Goal: Check status: Check status

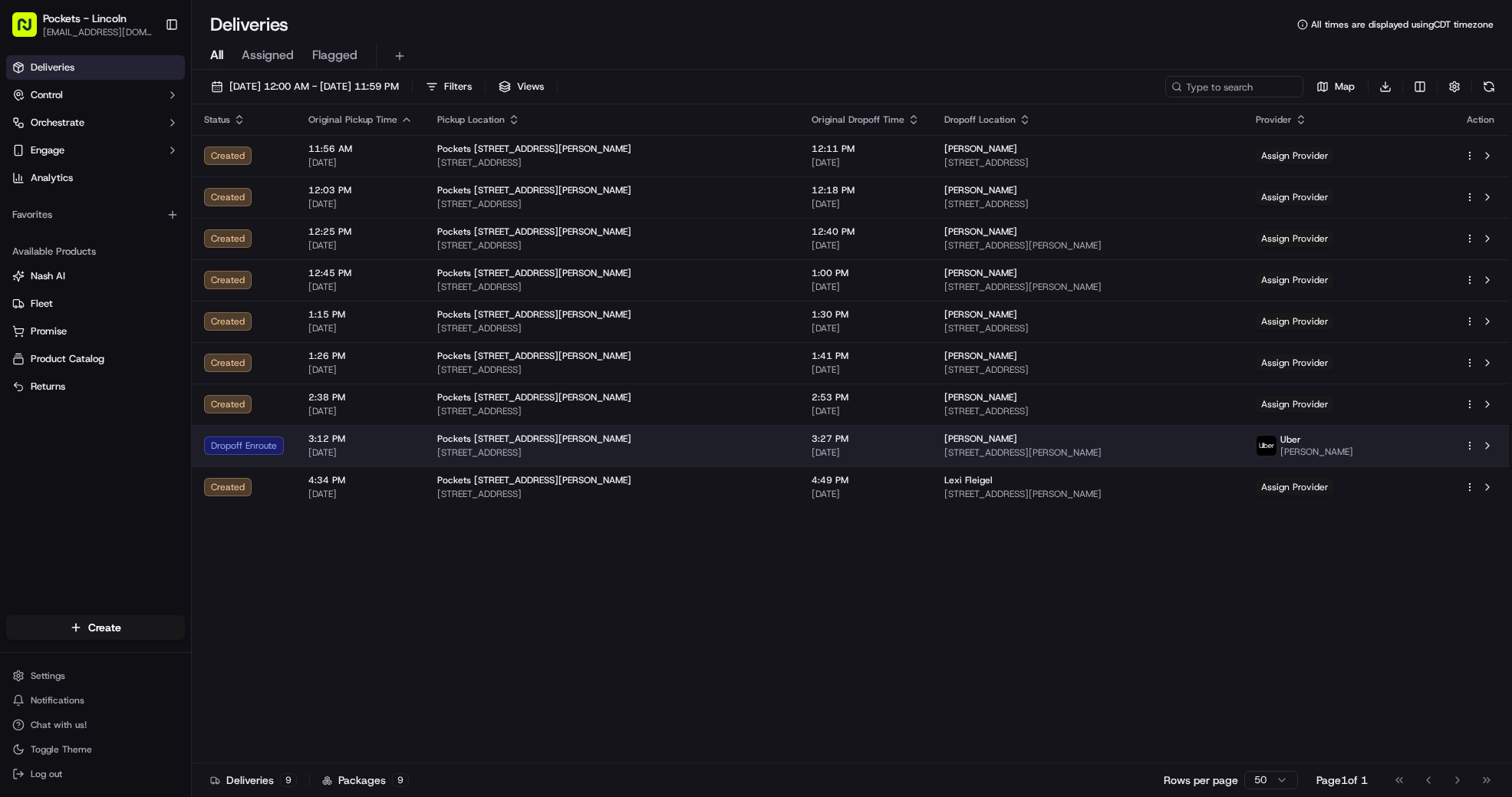
click at [658, 431] on td "Pockets [STREET_ADDRESS][PERSON_NAME] [STREET_ADDRESS]" at bounding box center [611, 445] width 374 height 42
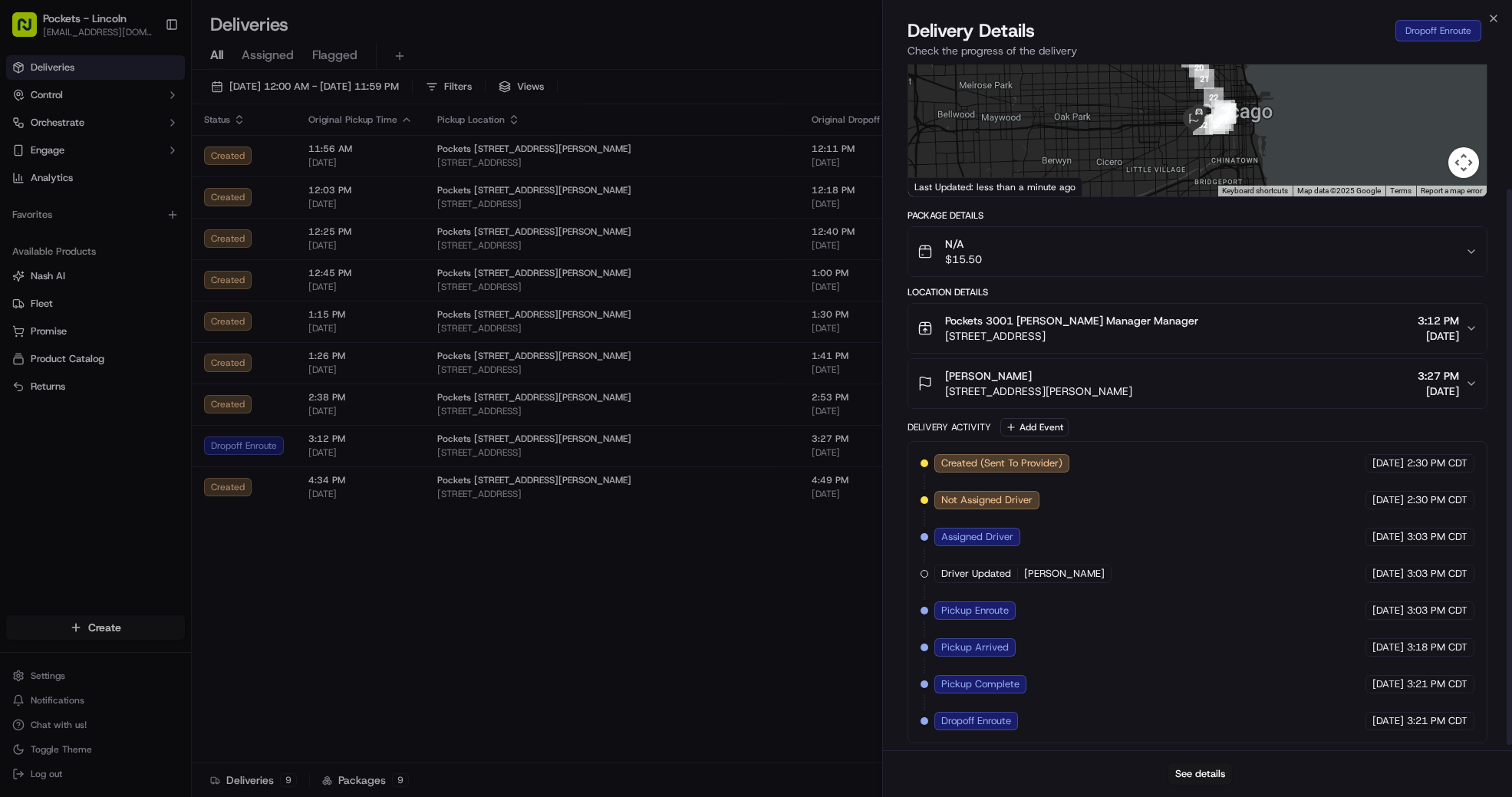
scroll to position [160, 0]
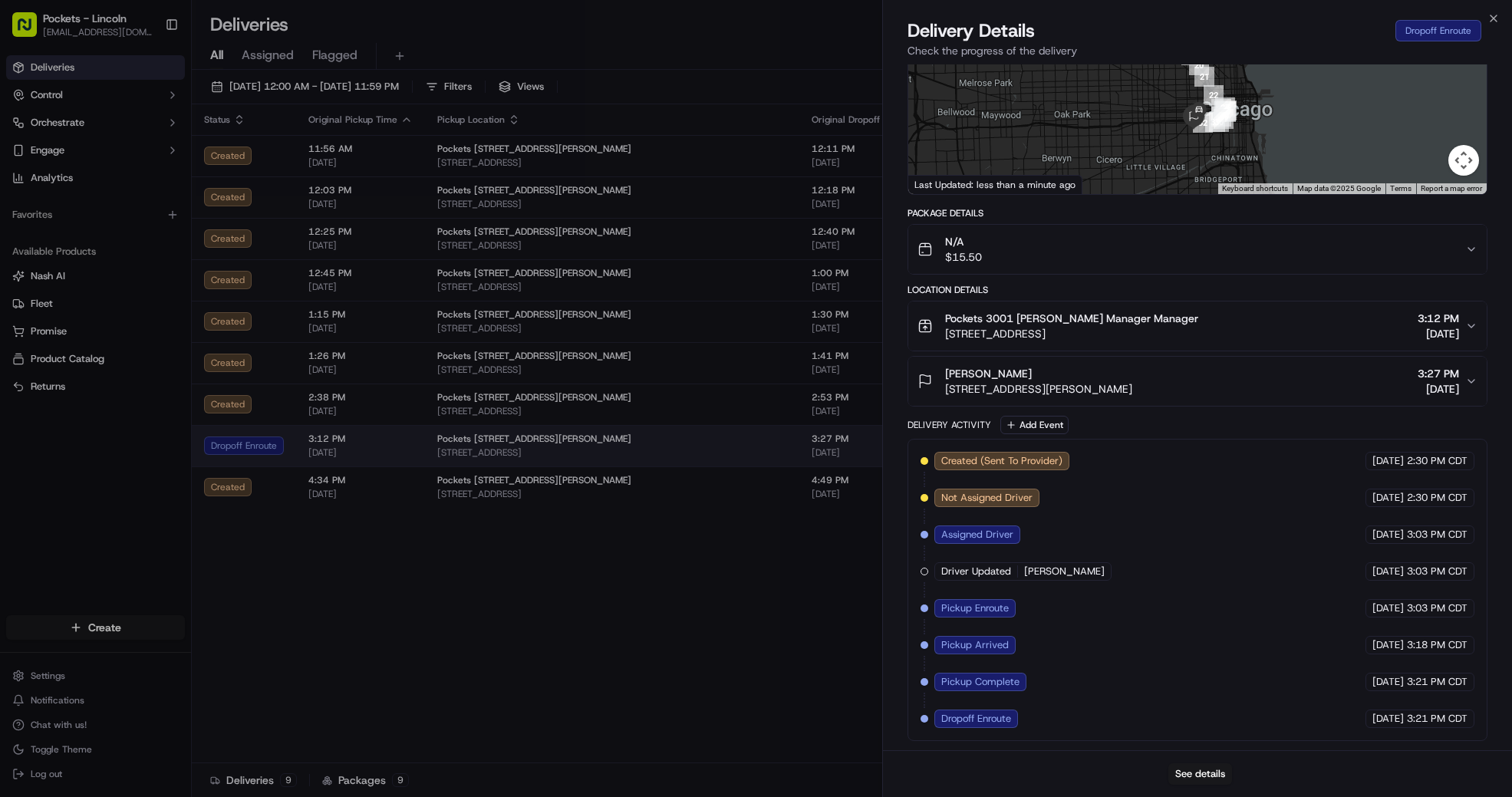
drag, startPoint x: 598, startPoint y: 450, endPoint x: 431, endPoint y: 458, distance: 167.2
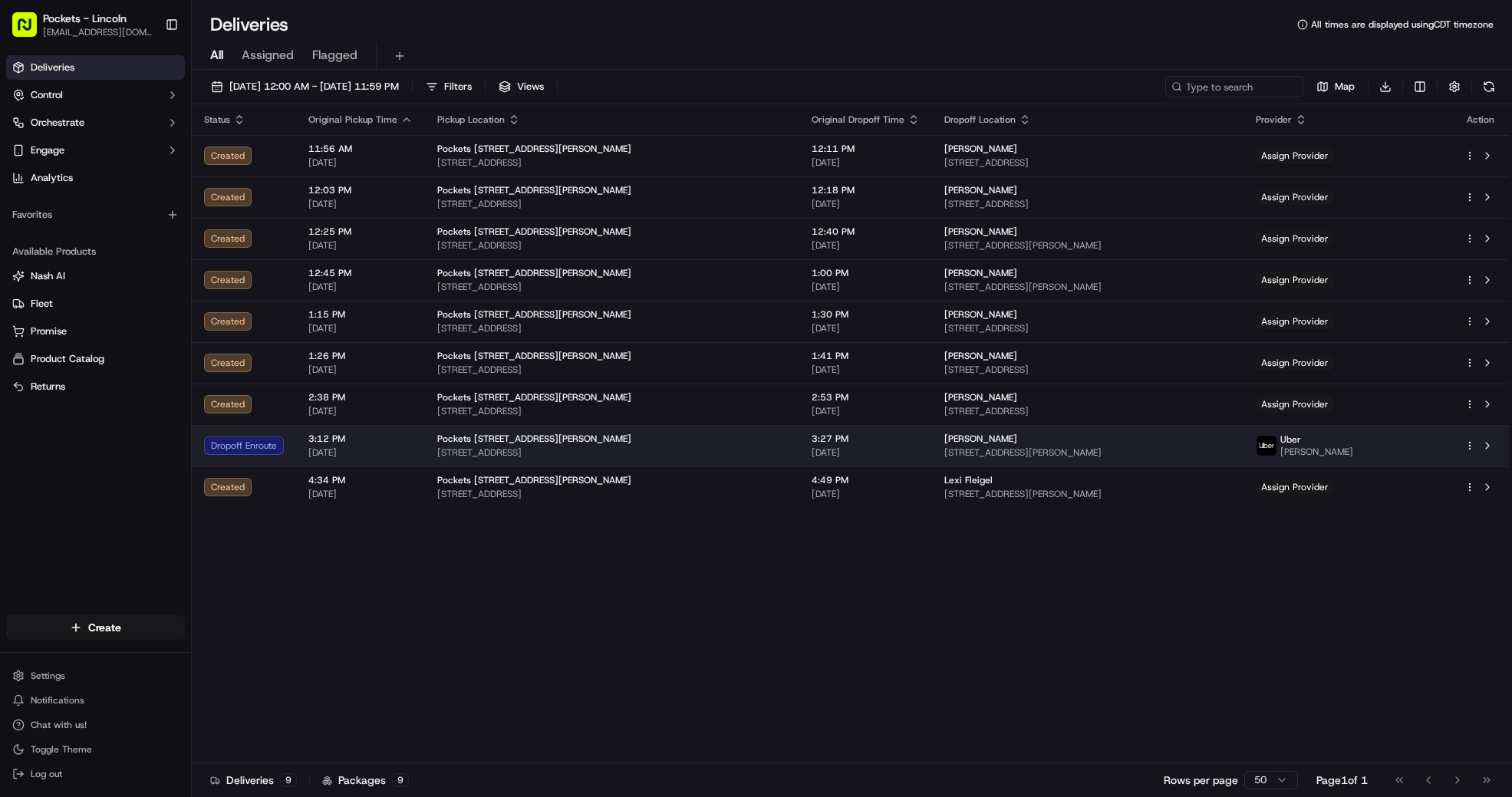
click at [1464, 445] on td at bounding box center [1480, 445] width 57 height 42
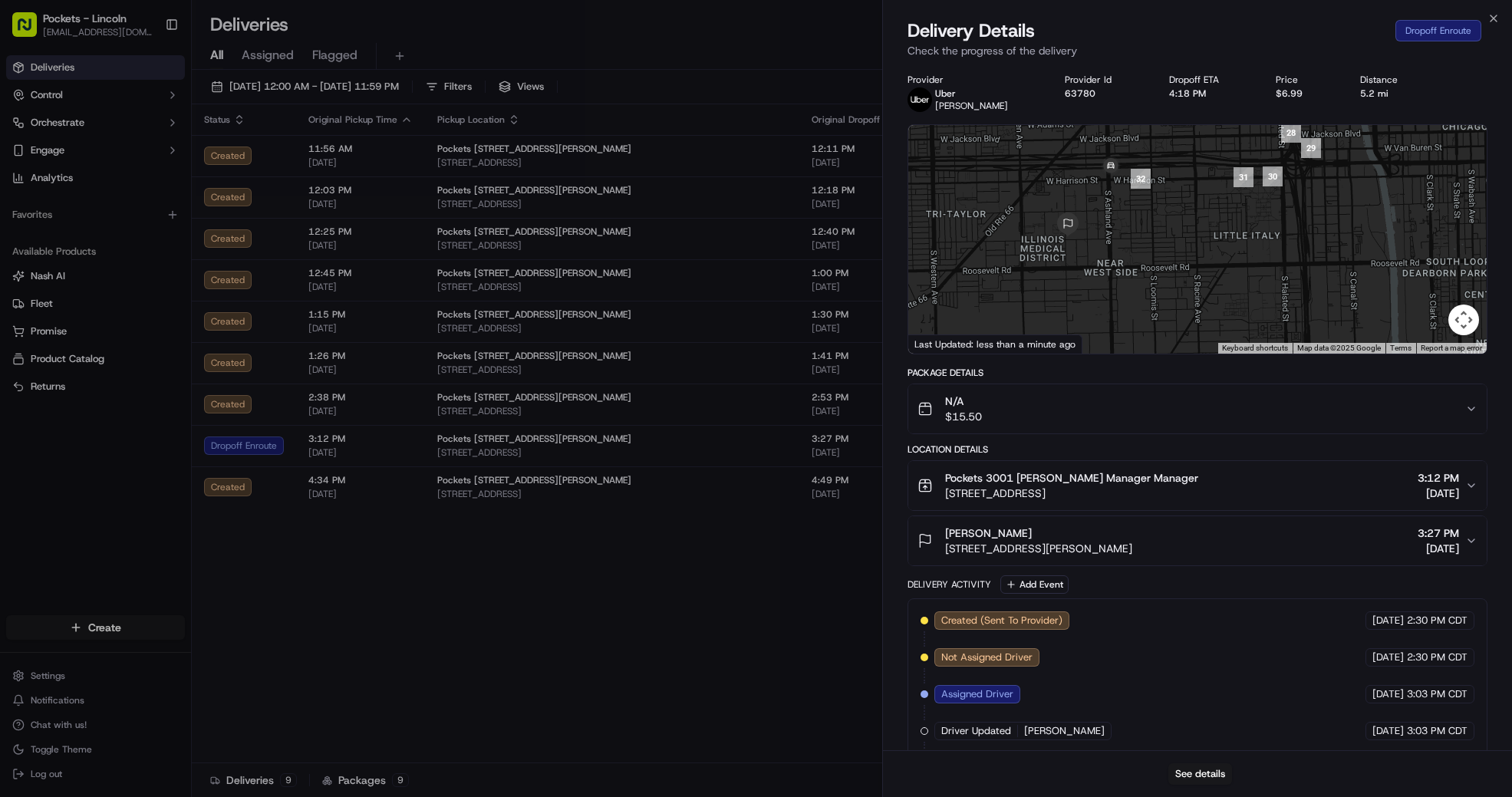
drag, startPoint x: 1123, startPoint y: 218, endPoint x: 1141, endPoint y: 292, distance: 76.2
click at [1141, 292] on div at bounding box center [1198, 239] width 578 height 228
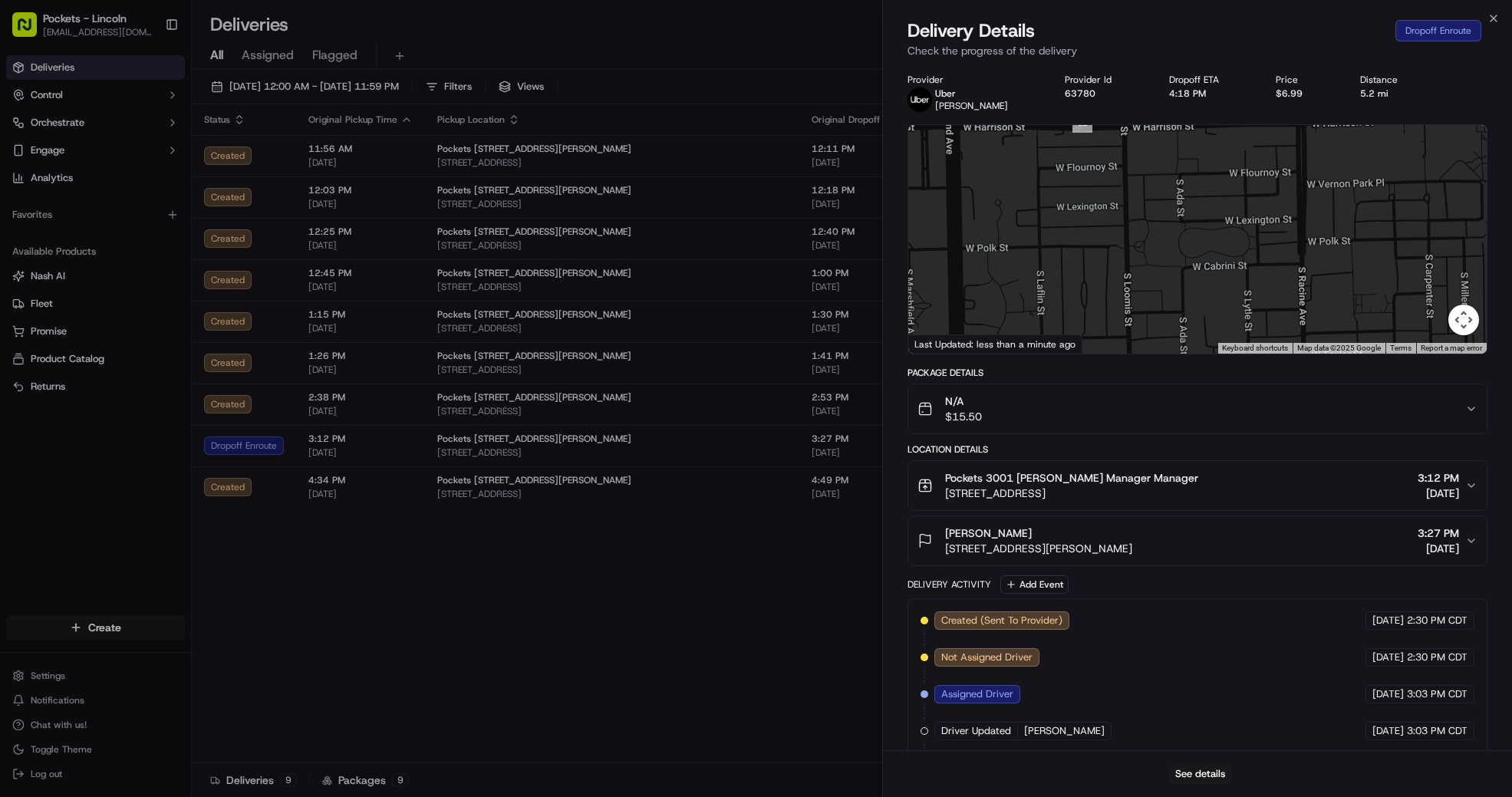
drag, startPoint x: 1233, startPoint y: 256, endPoint x: 1162, endPoint y: 194, distance: 94.3
click at [1162, 194] on div at bounding box center [1198, 239] width 578 height 228
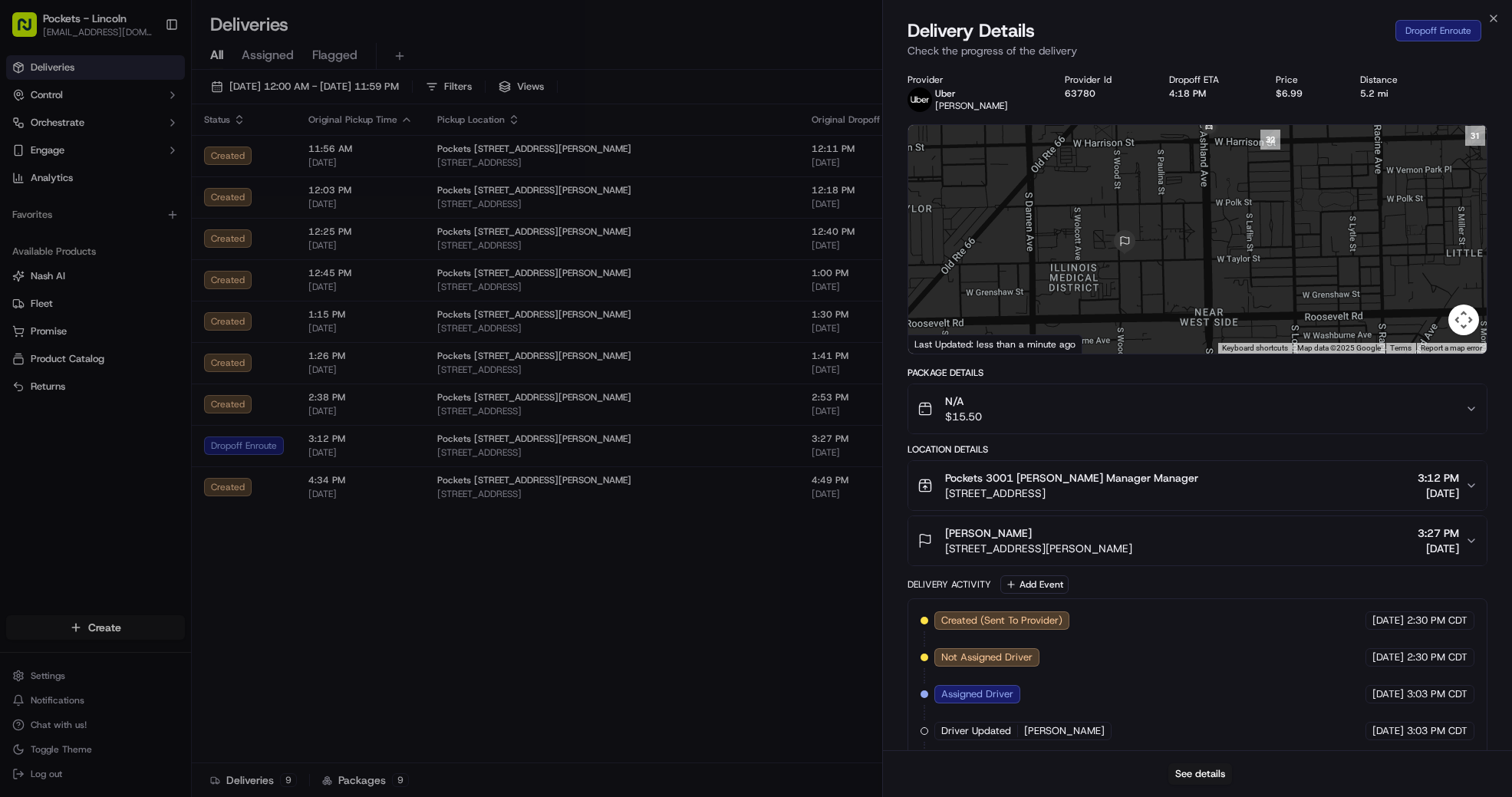
drag, startPoint x: 1182, startPoint y: 225, endPoint x: 1184, endPoint y: 298, distance: 73.0
click at [1184, 298] on div at bounding box center [1198, 239] width 578 height 228
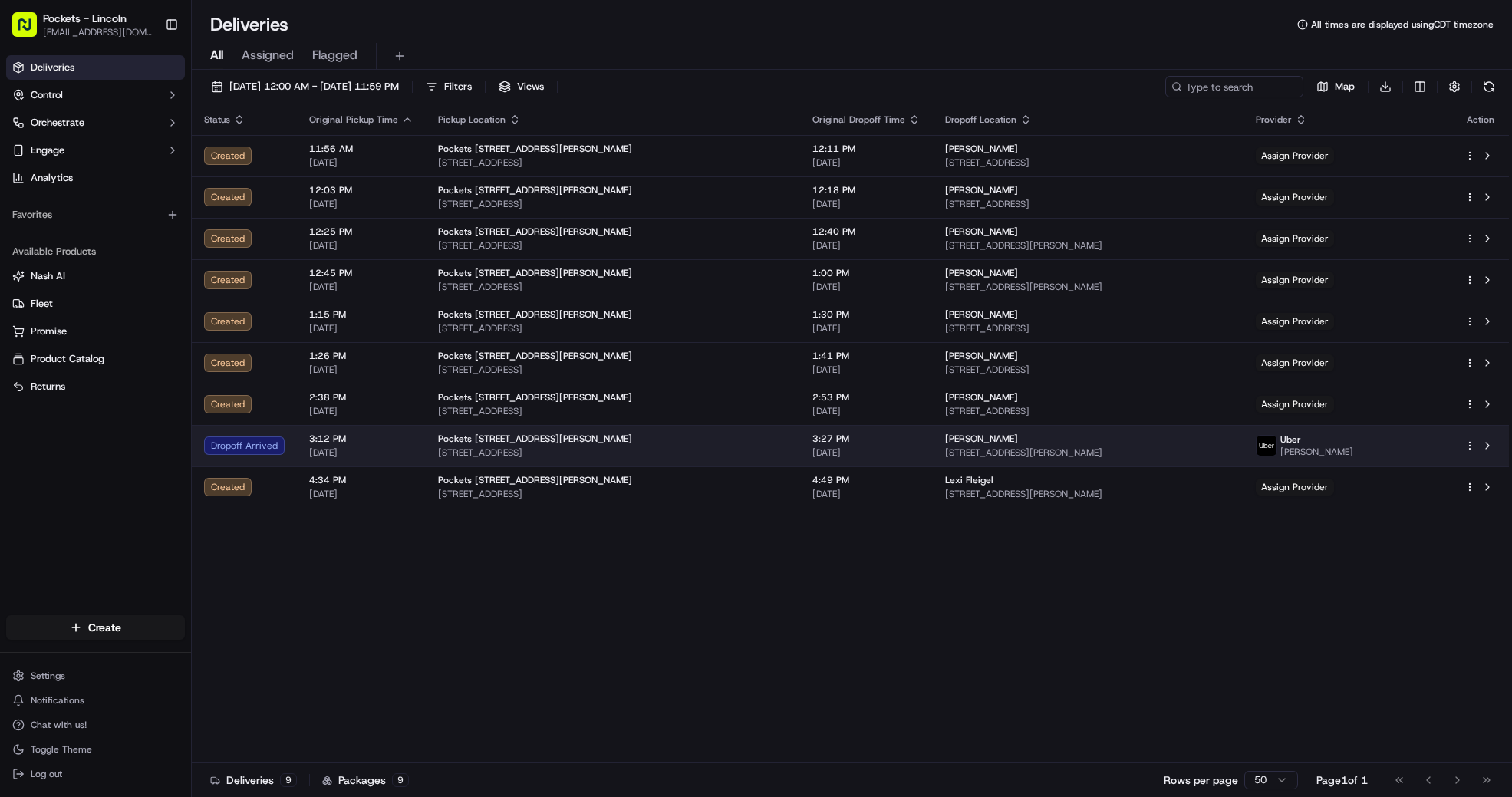
click at [394, 437] on span "3:12 PM" at bounding box center [361, 438] width 104 height 13
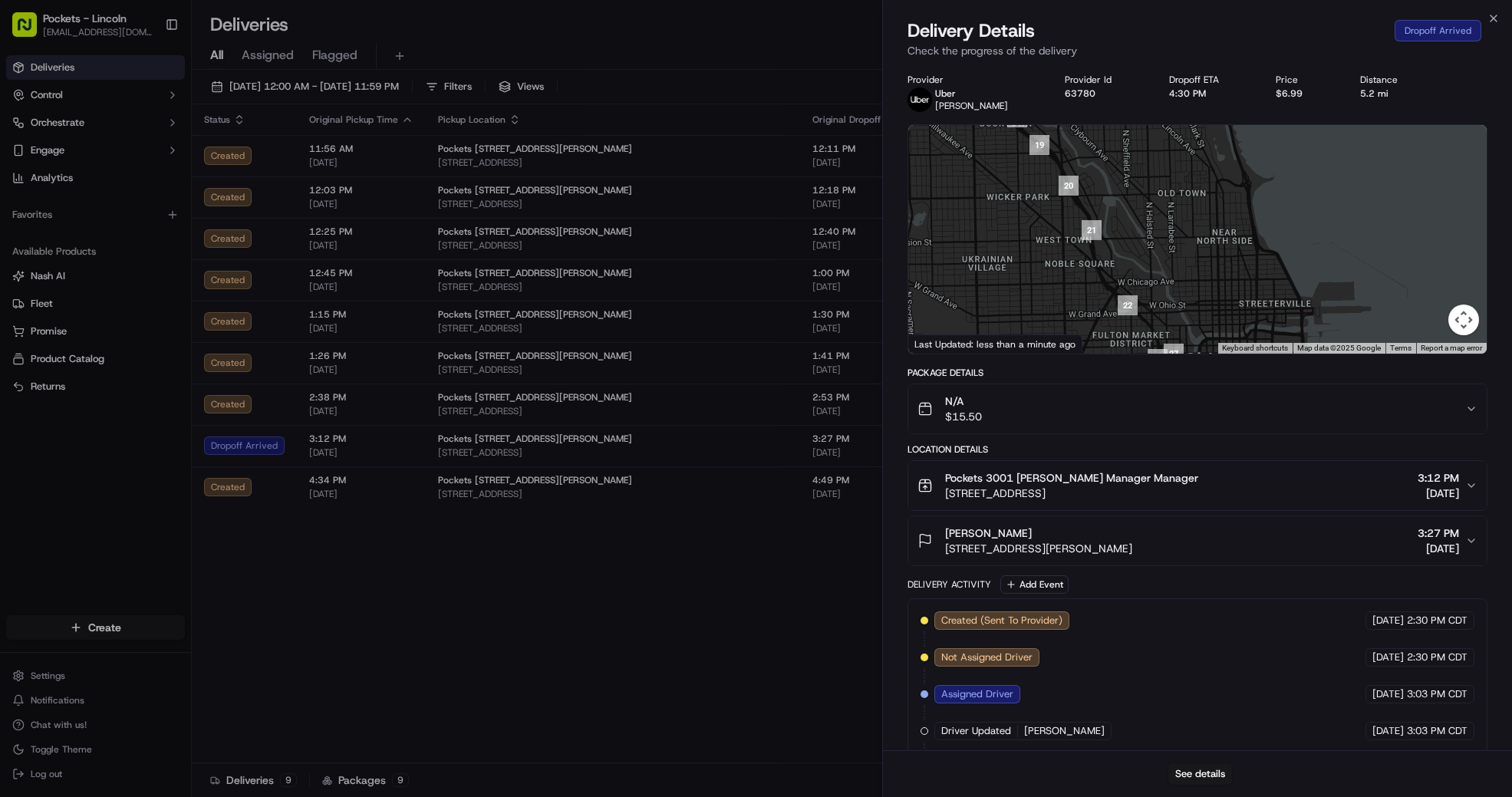
drag, startPoint x: 1222, startPoint y: 209, endPoint x: 1109, endPoint y: 387, distance: 210.8
click at [1109, 387] on div "Provider [PERSON_NAME] Provider Id 63780 Dropoff ETA 4:30 PM Price $6.99 Distan…" at bounding box center [1197, 505] width 579 height 864
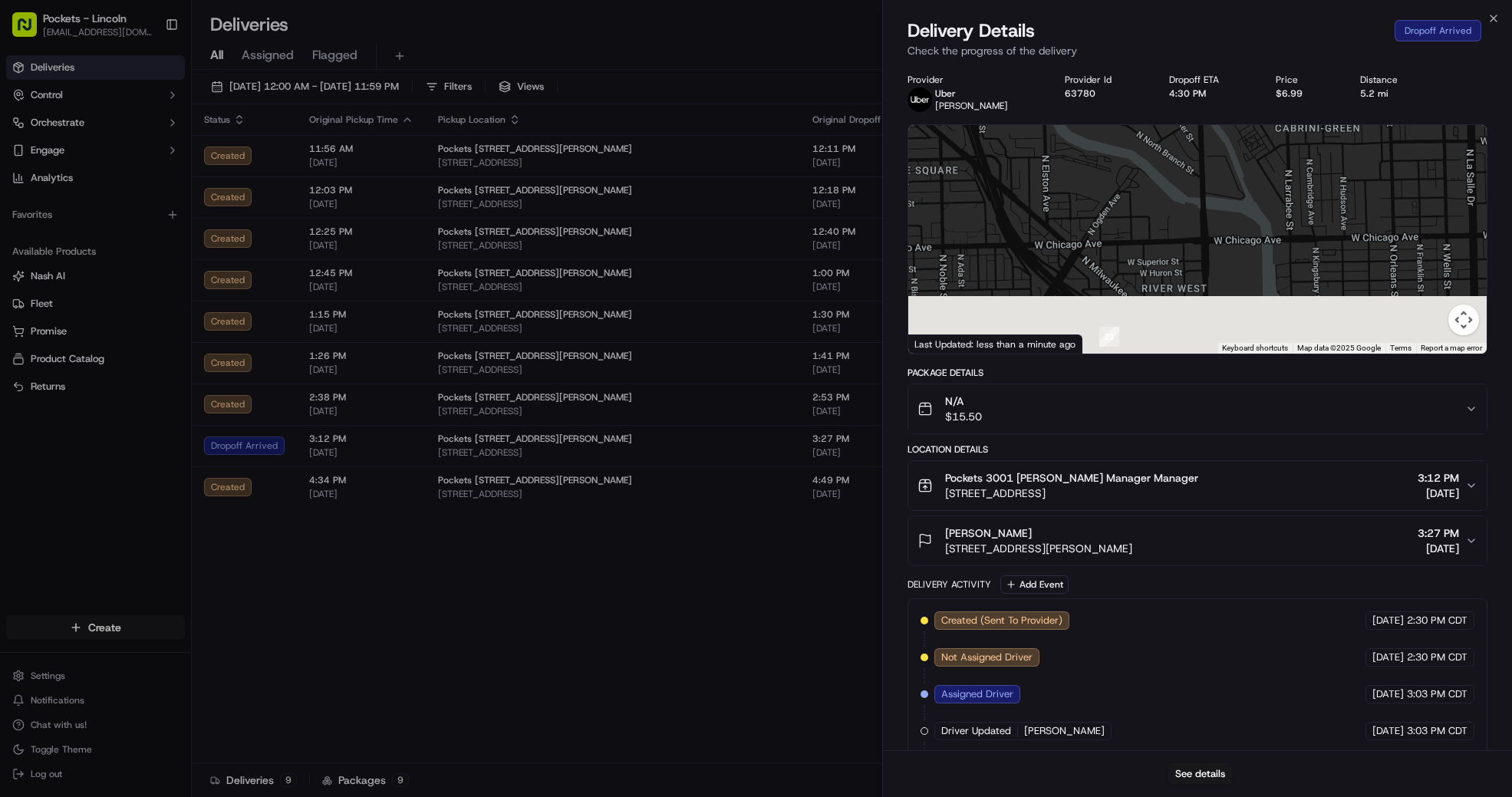
drag, startPoint x: 1061, startPoint y: 278, endPoint x: 1005, endPoint y: 24, distance: 260.1
click at [1006, 27] on div "Delivery Details Dropoff Arrived Check the progress of the delivery Provider Ub…" at bounding box center [1197, 407] width 629 height 779
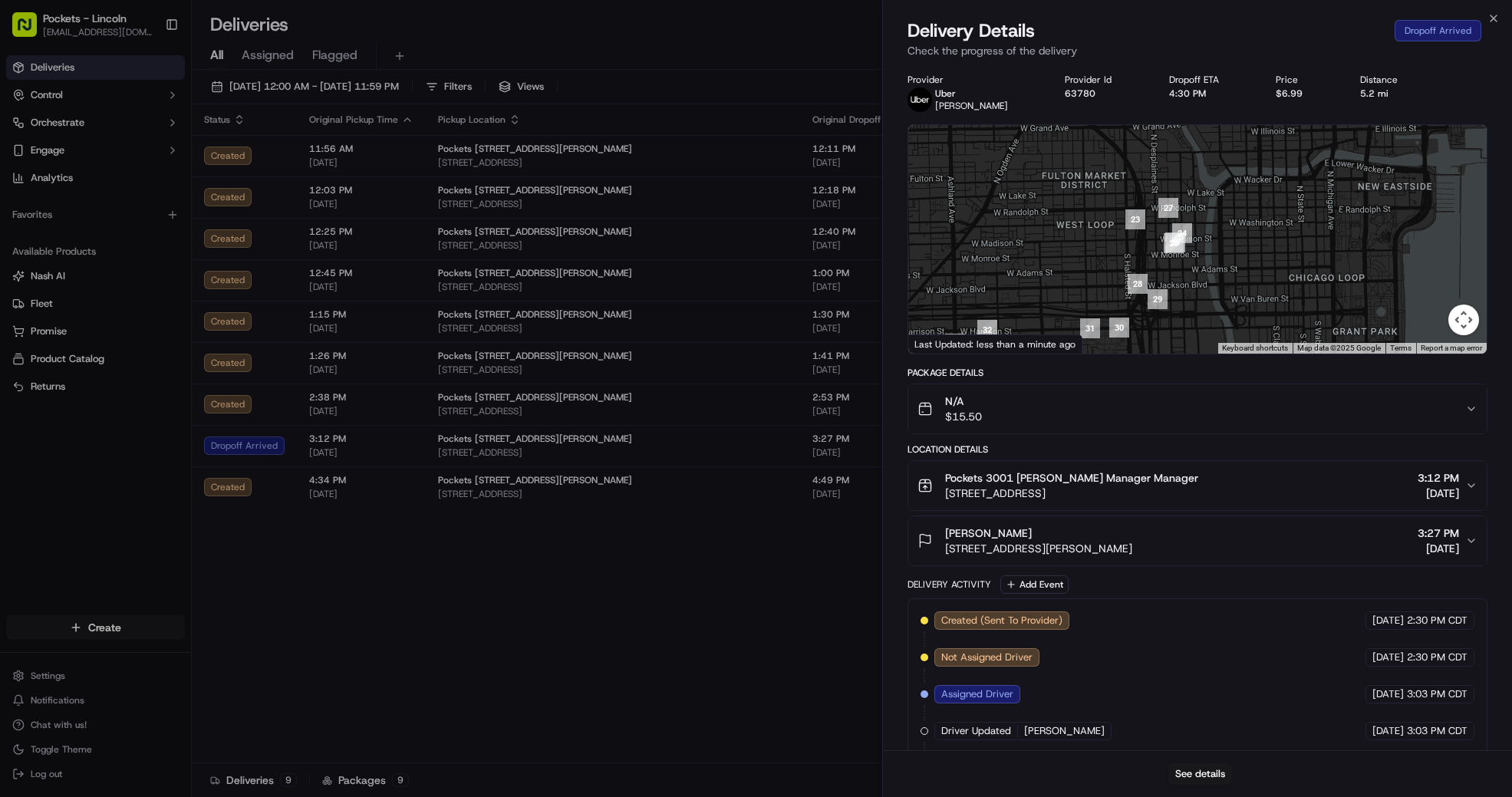
drag, startPoint x: 1063, startPoint y: 240, endPoint x: 1090, endPoint y: 124, distance: 119.1
click at [1089, 119] on div "Provider [PERSON_NAME] Provider Id 63780 Dropoff ETA 4:30 PM Price $6.99 Distan…" at bounding box center [1197, 505] width 579 height 864
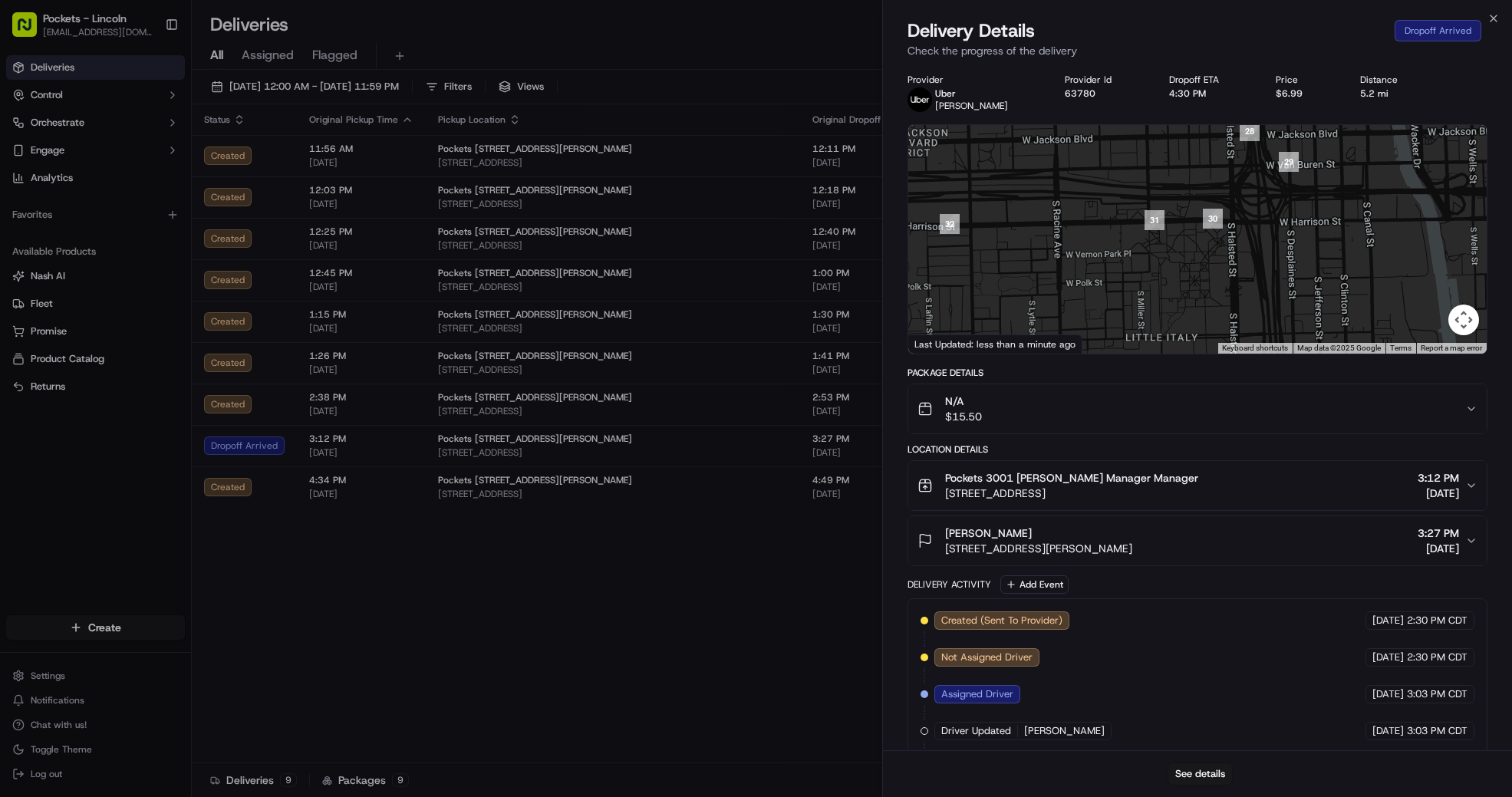
drag, startPoint x: 1121, startPoint y: 187, endPoint x: 1144, endPoint y: 298, distance: 113.4
click at [1144, 298] on div at bounding box center [1198, 239] width 578 height 228
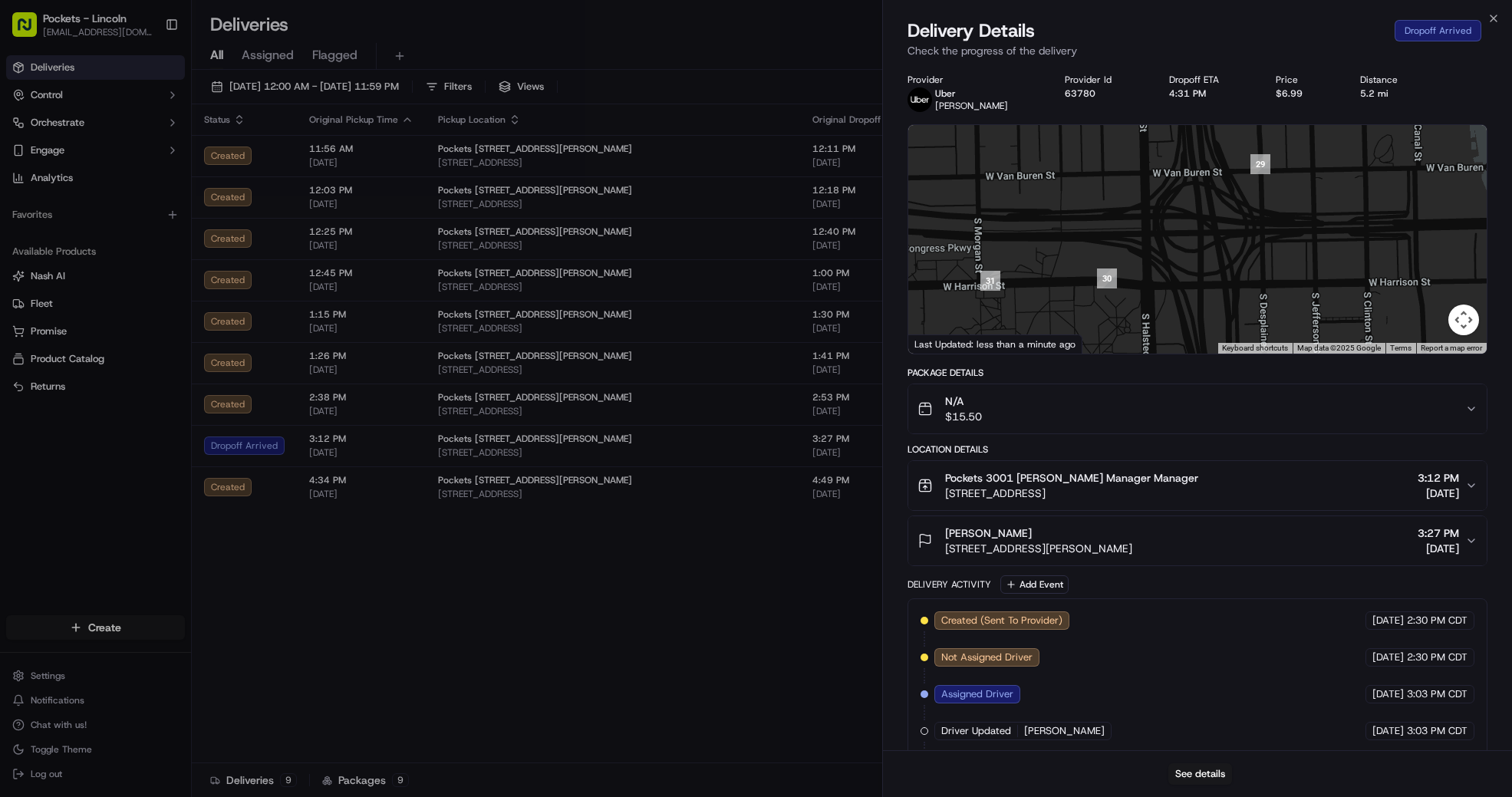
drag, startPoint x: 1256, startPoint y: 215, endPoint x: 1238, endPoint y: 287, distance: 74.2
click at [1238, 287] on div at bounding box center [1198, 239] width 578 height 228
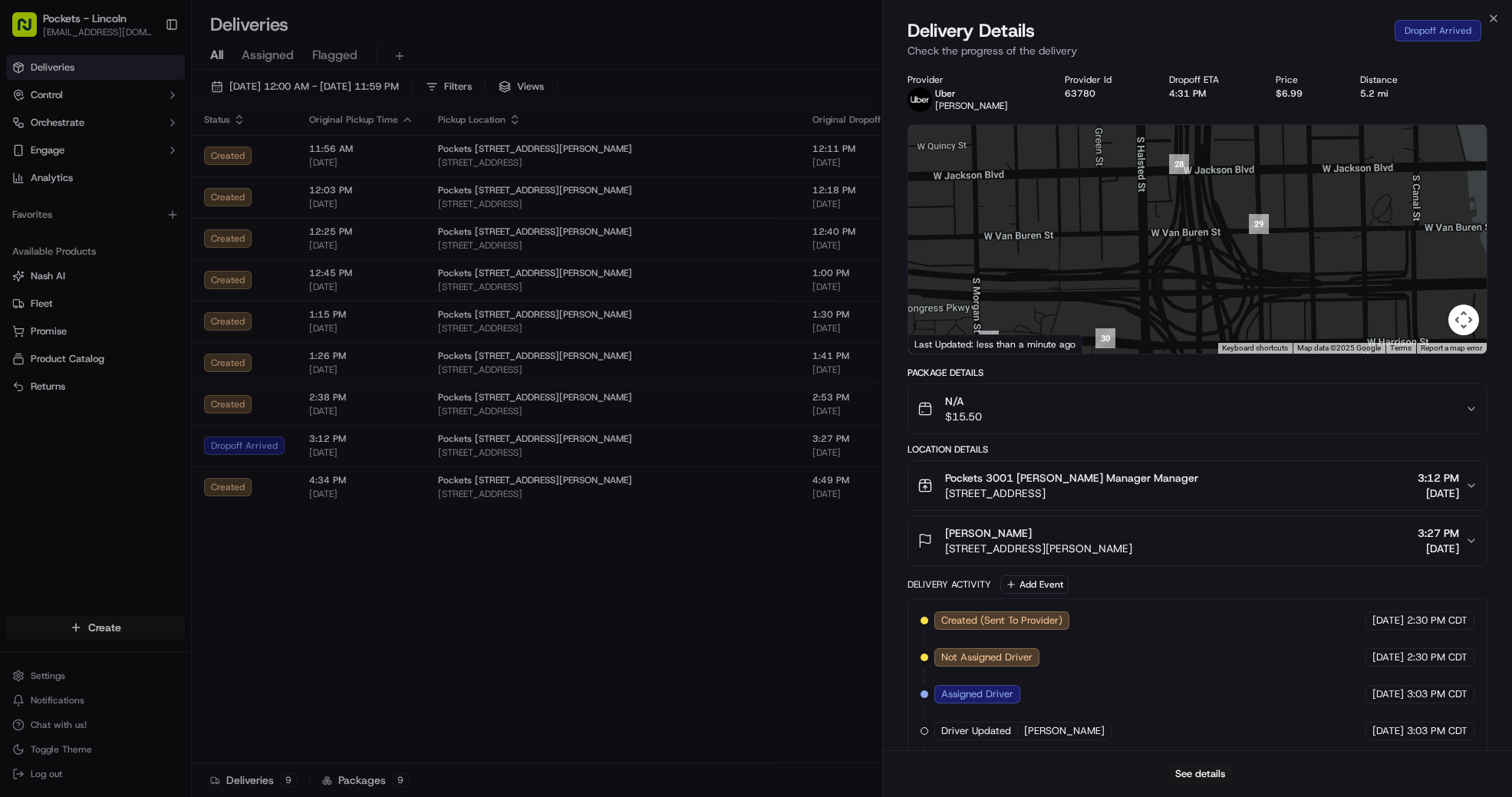
drag, startPoint x: 1250, startPoint y: 223, endPoint x: 1249, endPoint y: 287, distance: 64.0
click at [1249, 287] on div at bounding box center [1198, 239] width 578 height 228
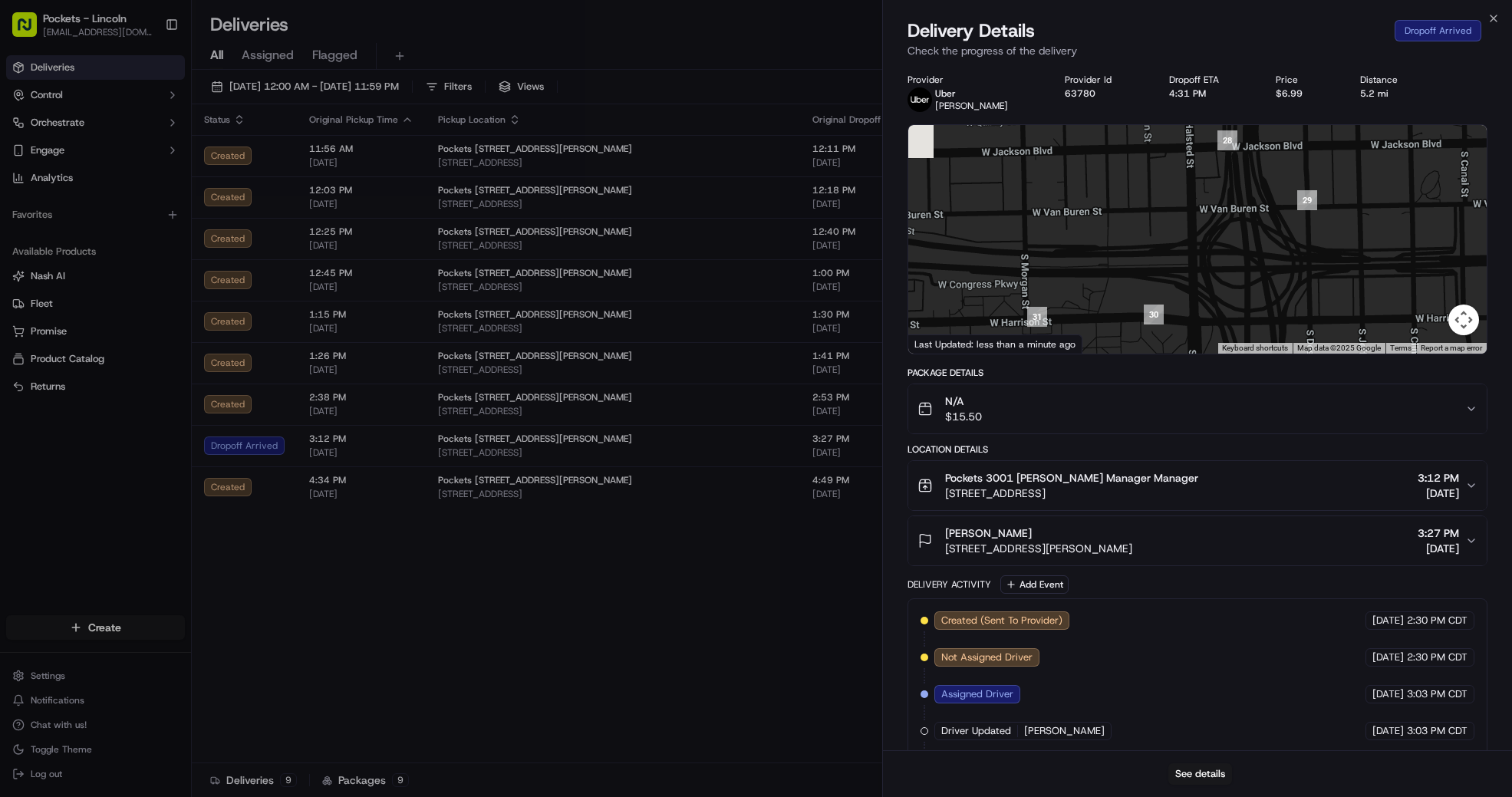
drag, startPoint x: 1075, startPoint y: 256, endPoint x: 1189, endPoint y: 227, distance: 117.6
click at [1189, 198] on div at bounding box center [1198, 239] width 578 height 228
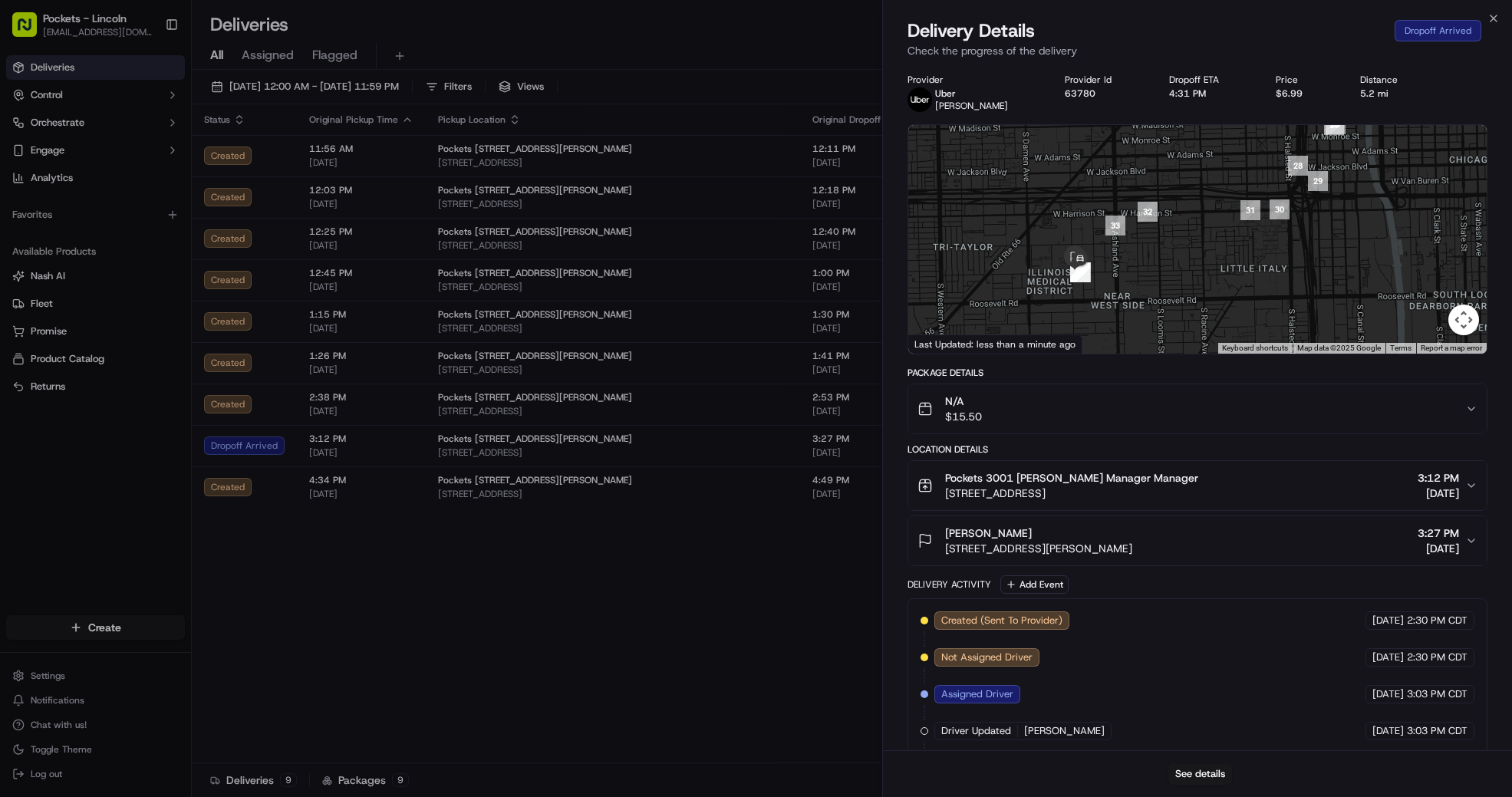
drag, startPoint x: 1093, startPoint y: 252, endPoint x: 1150, endPoint y: 223, distance: 64.0
click at [1150, 223] on div at bounding box center [1198, 239] width 578 height 228
